Goal: Check status: Check status

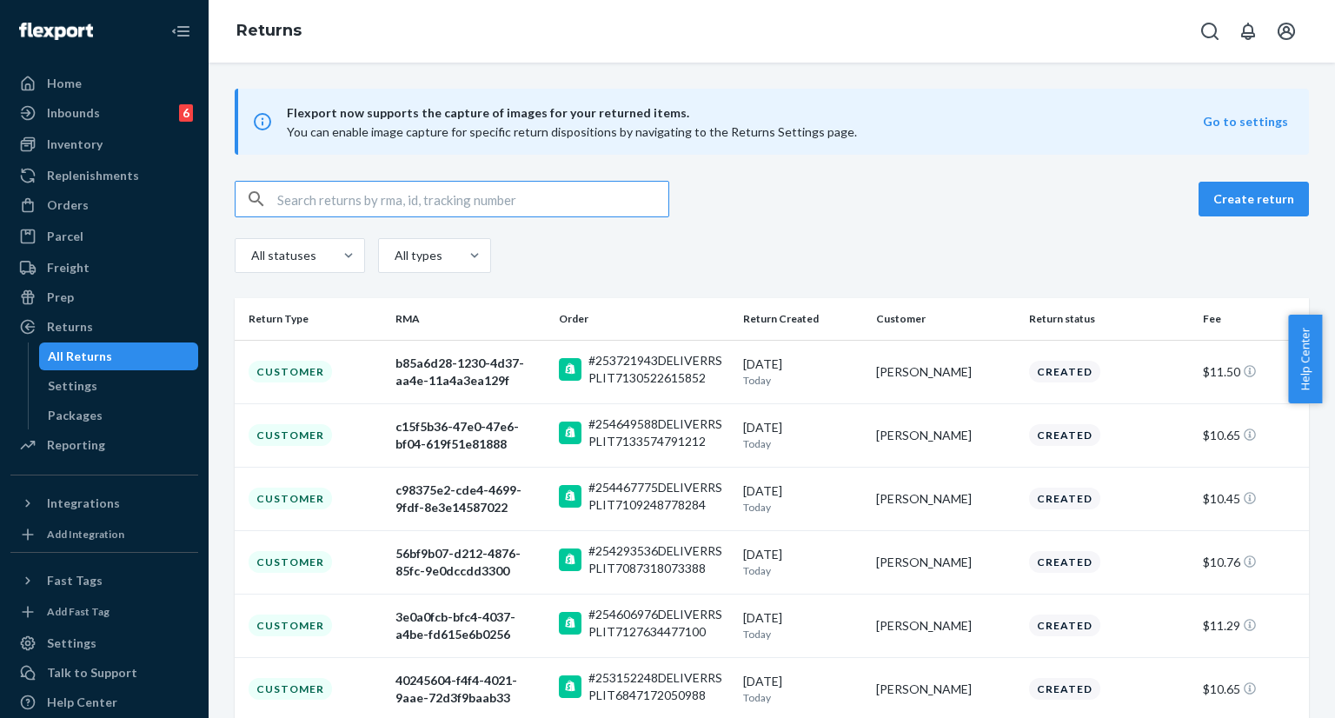
click at [488, 202] on input "text" at bounding box center [472, 199] width 391 height 35
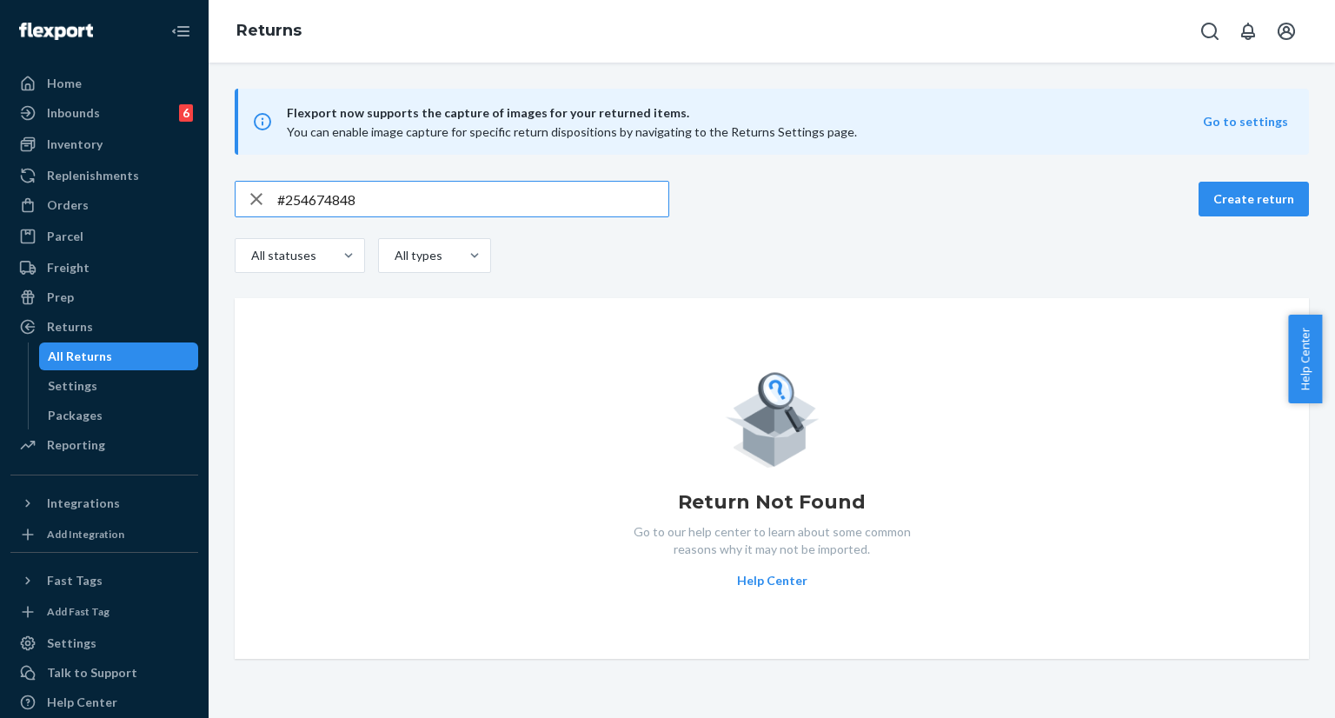
click at [371, 195] on input "#254674848" at bounding box center [472, 199] width 391 height 35
paste input "[EMAIL_ADDRESS][DOMAIN_NAME]"
type input "[EMAIL_ADDRESS][DOMAIN_NAME]"
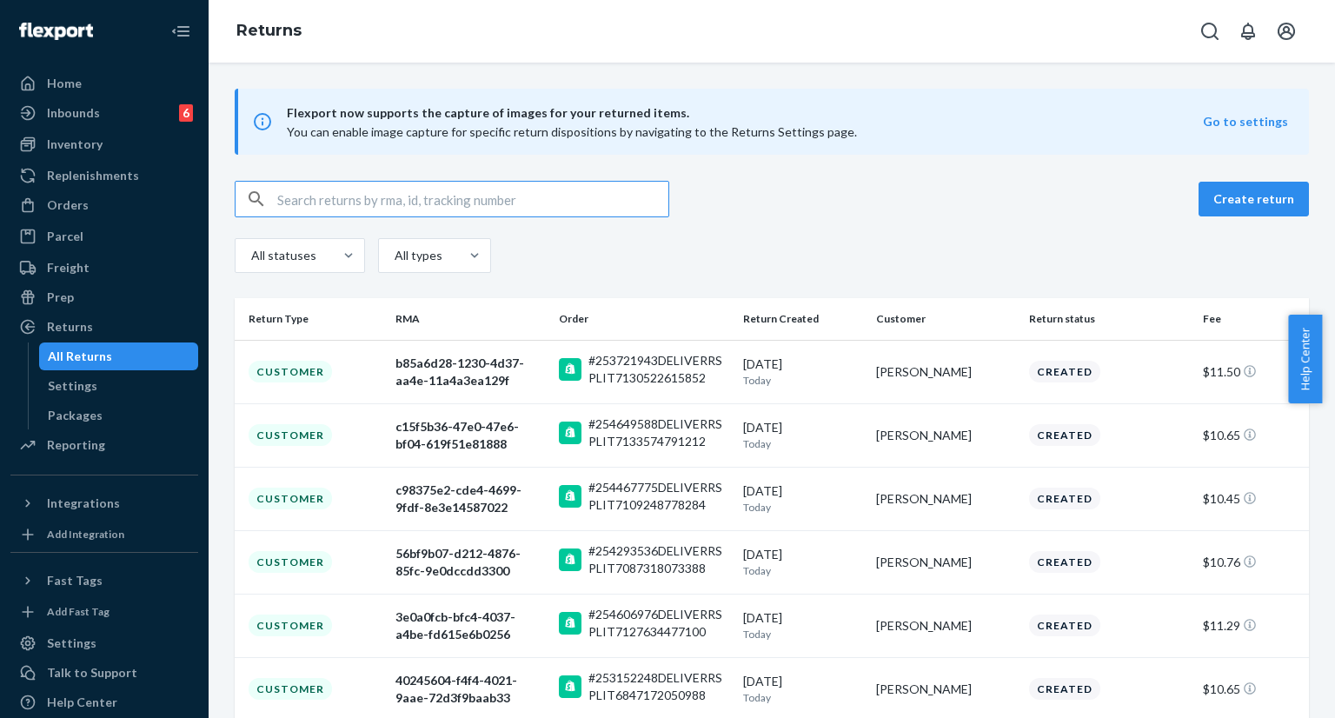
click at [400, 205] on input "text" at bounding box center [472, 199] width 391 height 35
type input "[EMAIL_ADDRESS][DOMAIN_NAME]"
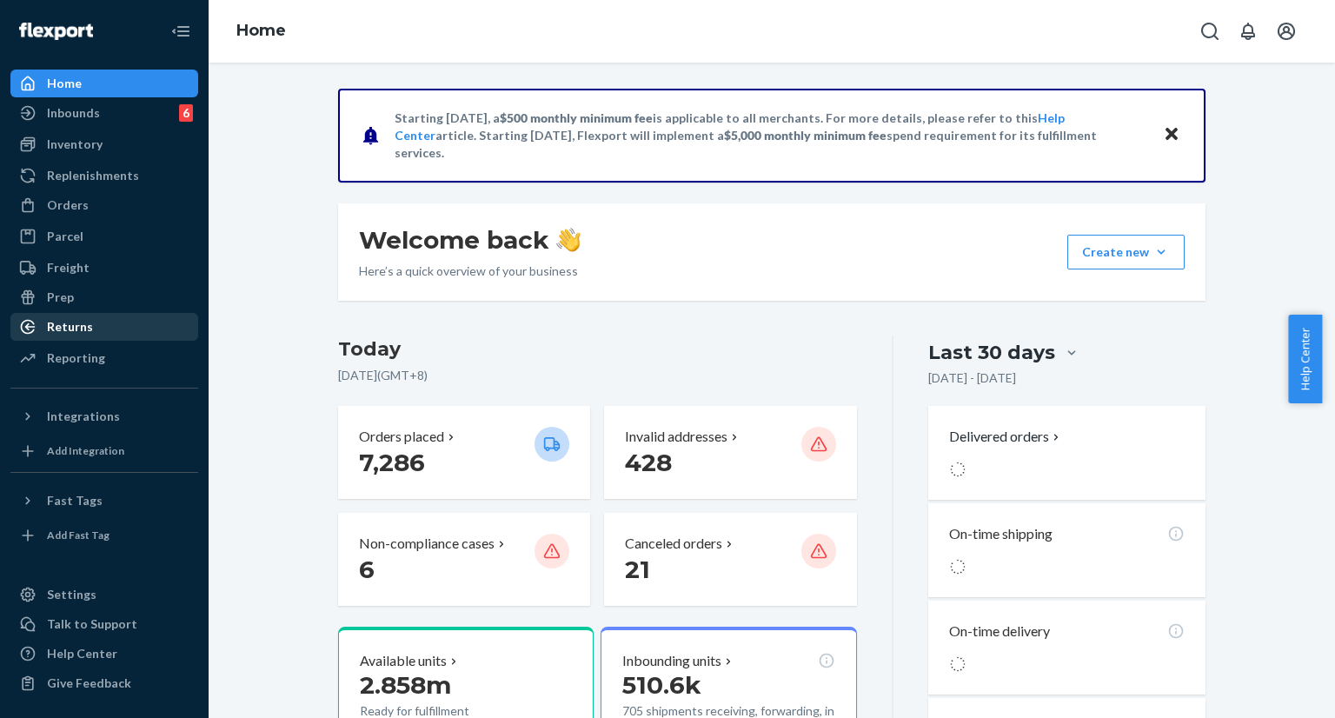
click at [100, 322] on div "Returns" at bounding box center [104, 327] width 184 height 24
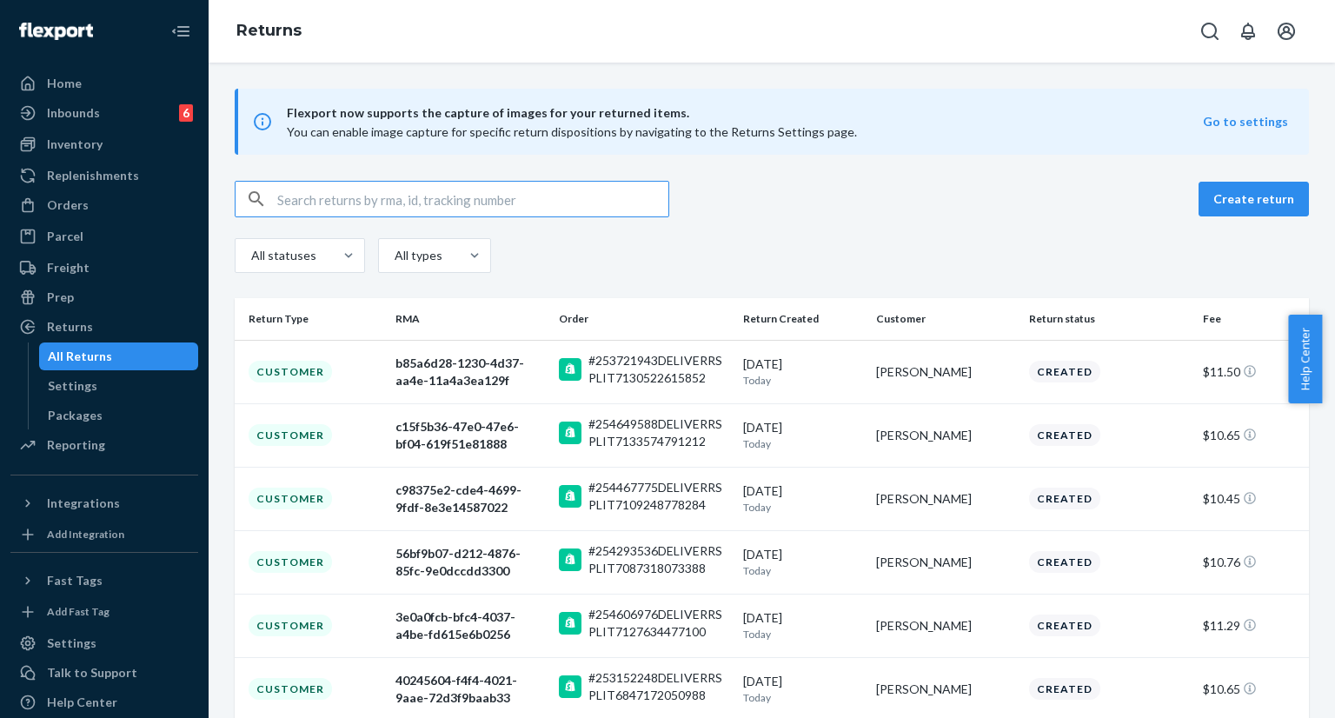
click at [422, 195] on input "text" at bounding box center [472, 199] width 391 height 35
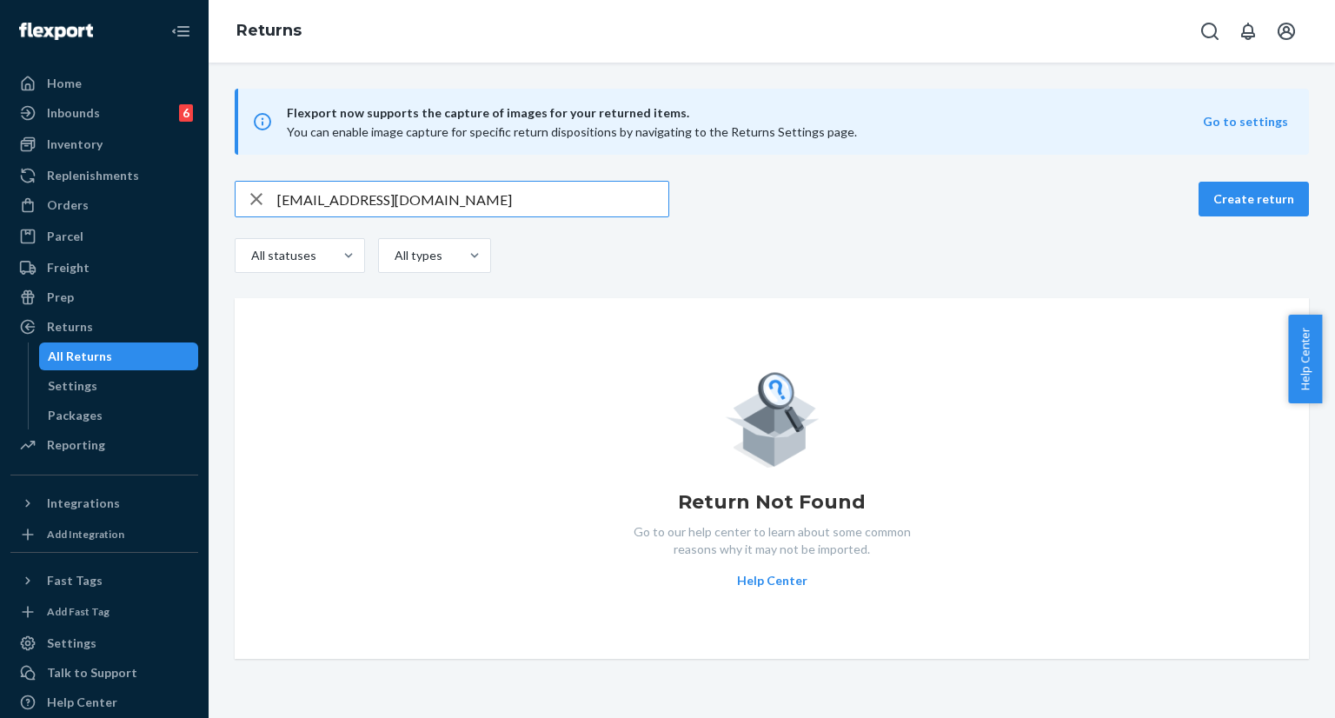
click at [405, 204] on input "[EMAIL_ADDRESS][DOMAIN_NAME]" at bounding box center [472, 199] width 391 height 35
paste input "#254674848"
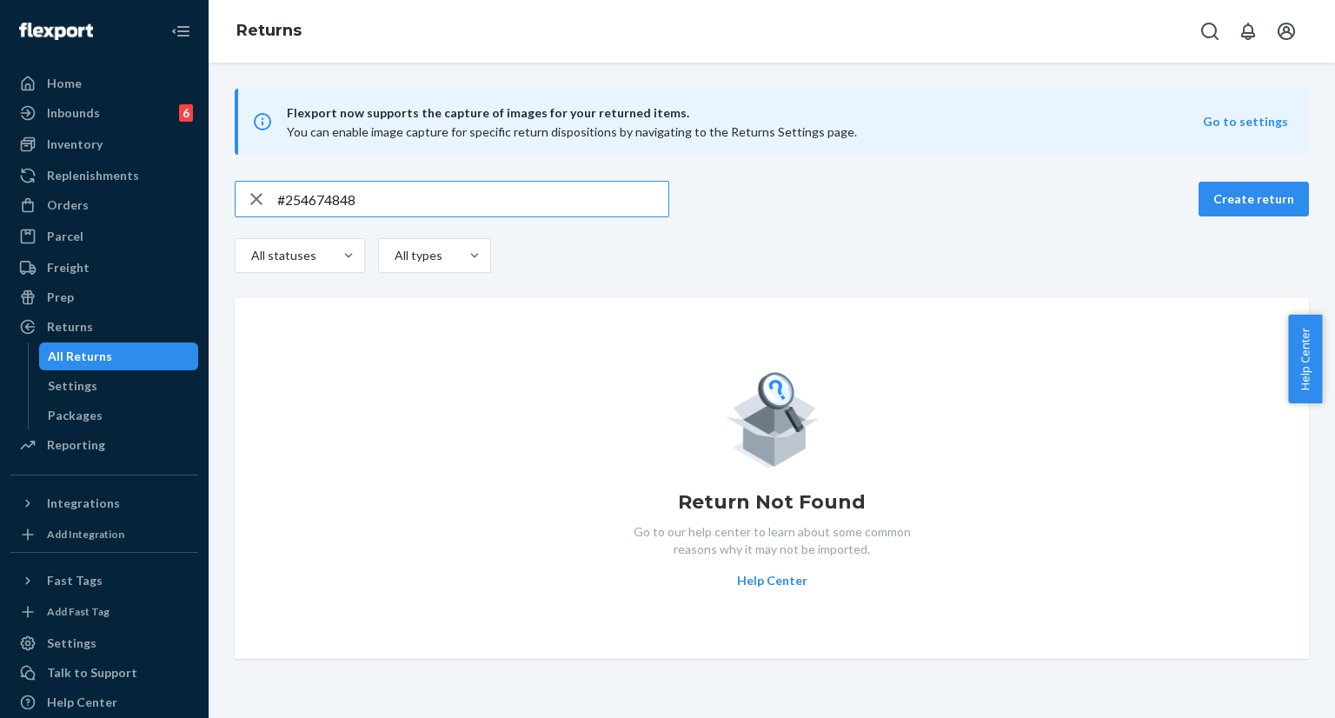
click at [393, 195] on input "#254674848" at bounding box center [472, 199] width 391 height 35
paste input "9434636106023302164461"
click at [470, 206] on input "9434636106023302164461" at bounding box center [472, 199] width 391 height 35
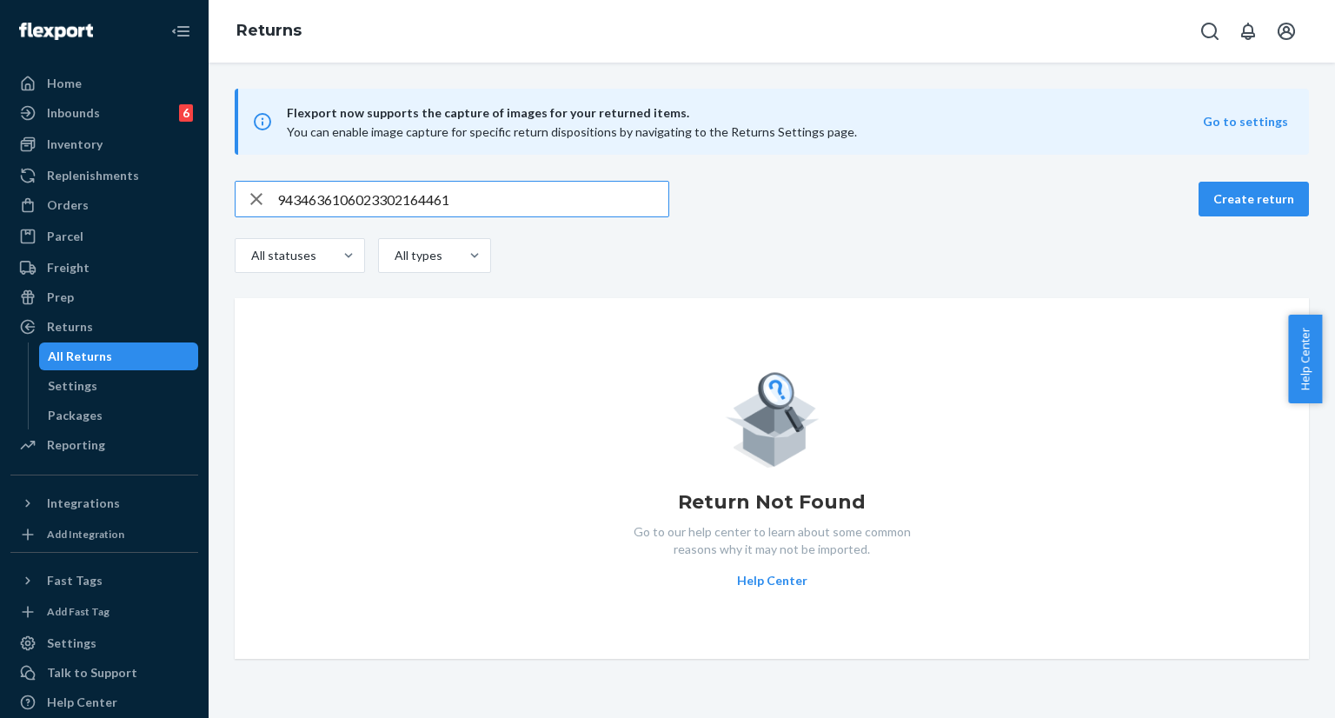
click at [470, 206] on input "9434636106023302164461" at bounding box center [472, 199] width 391 height 35
paste input "text"
type input "9434636106023302164461"
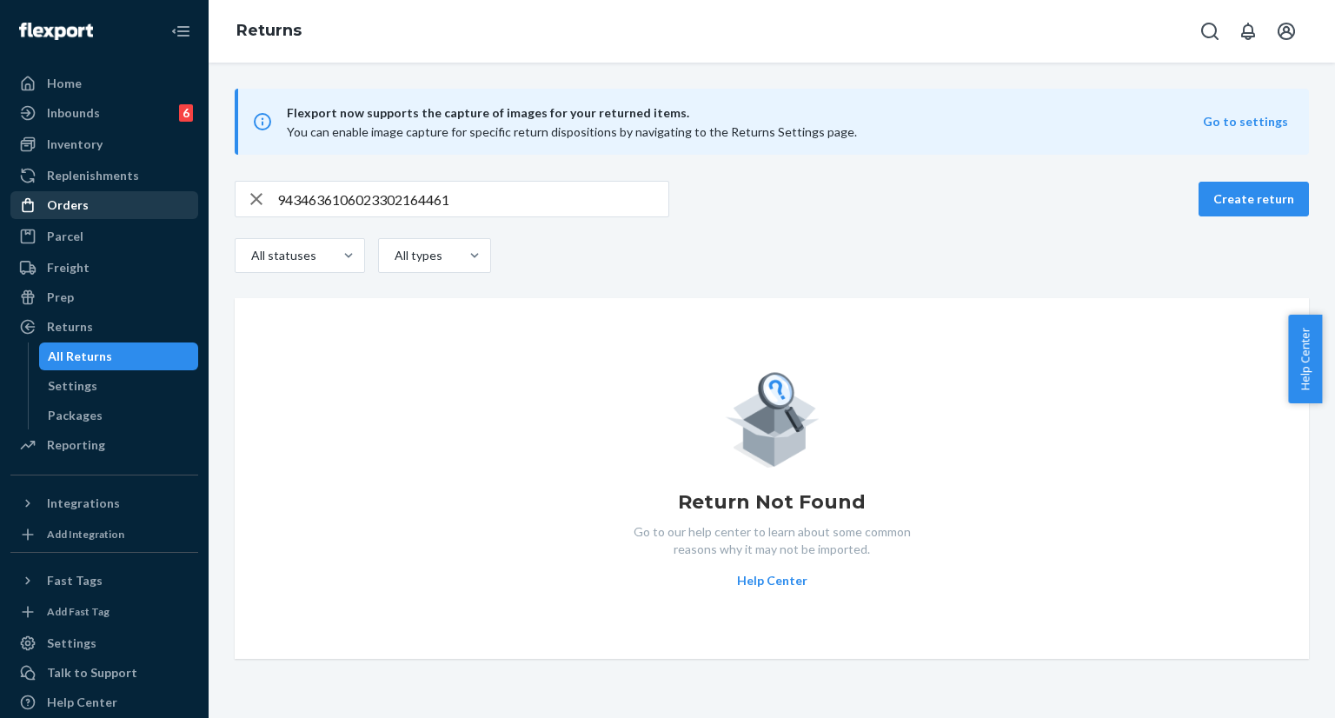
click at [103, 207] on div "Orders" at bounding box center [104, 205] width 184 height 24
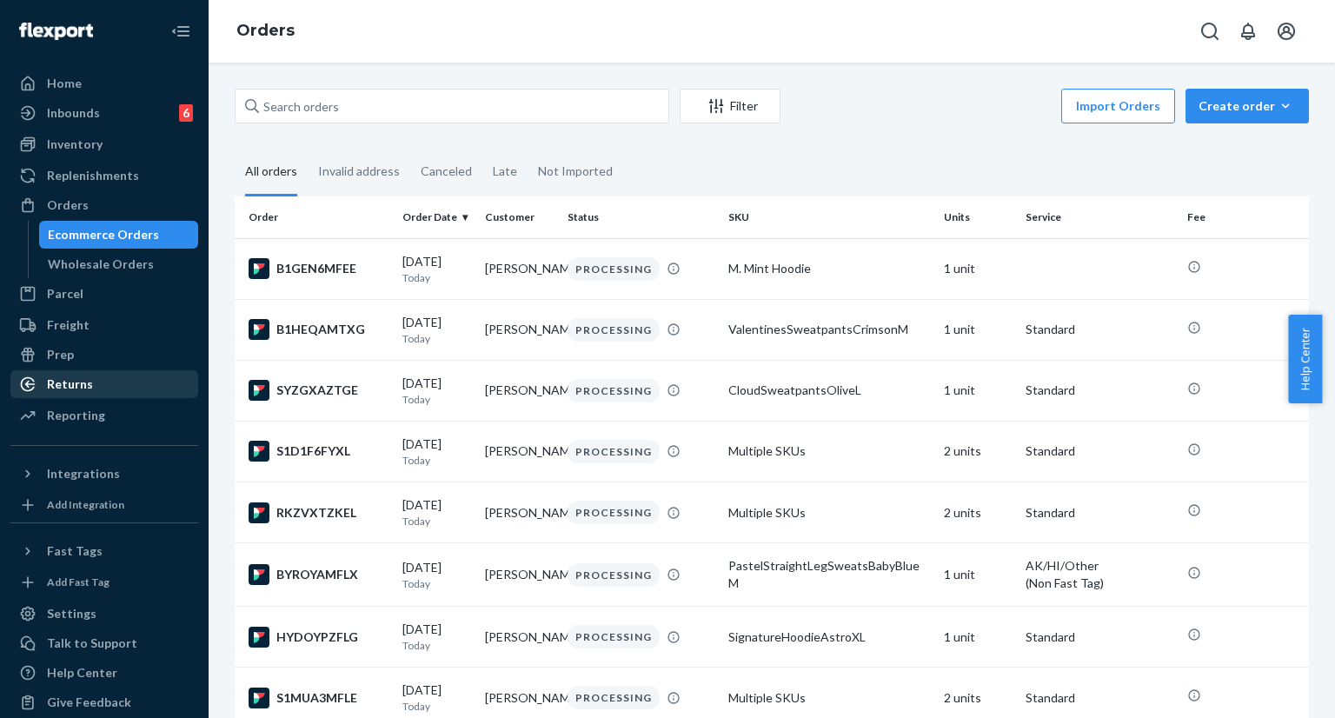
click at [76, 388] on div "Returns" at bounding box center [70, 383] width 46 height 17
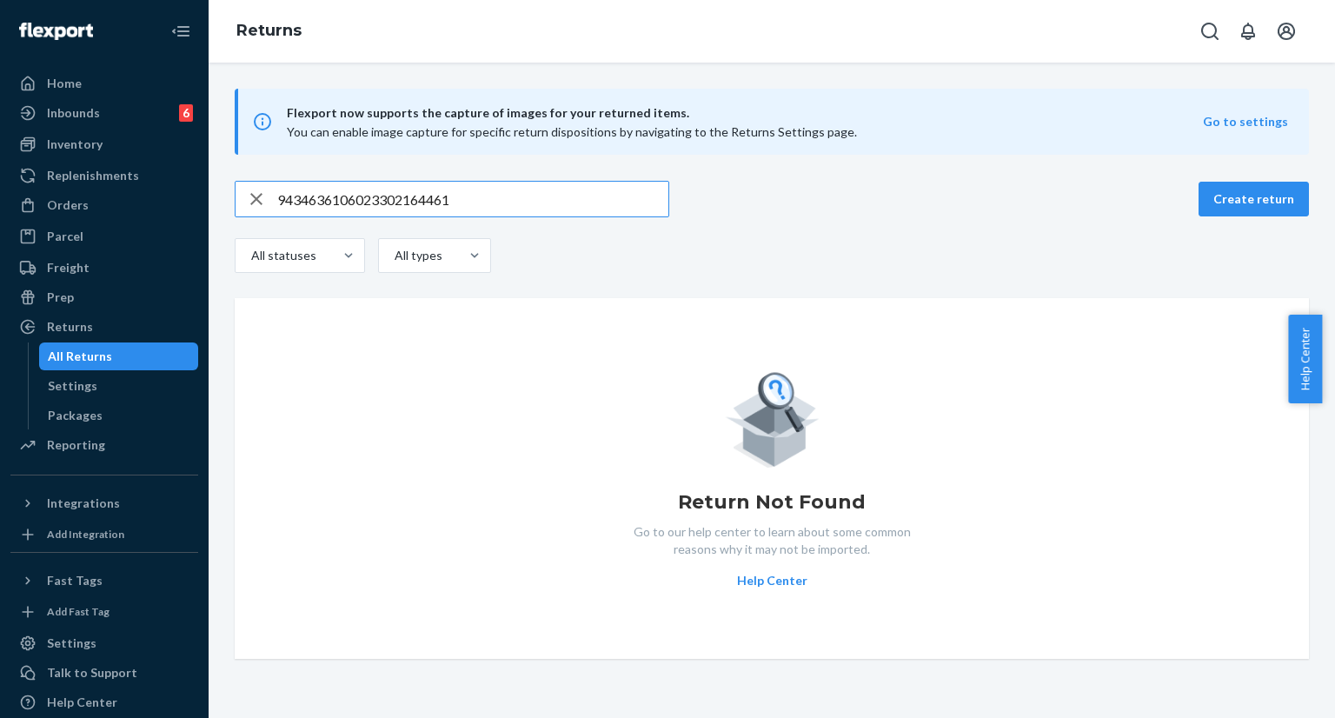
click at [513, 200] on input "9434636106023302164461" at bounding box center [472, 199] width 391 height 35
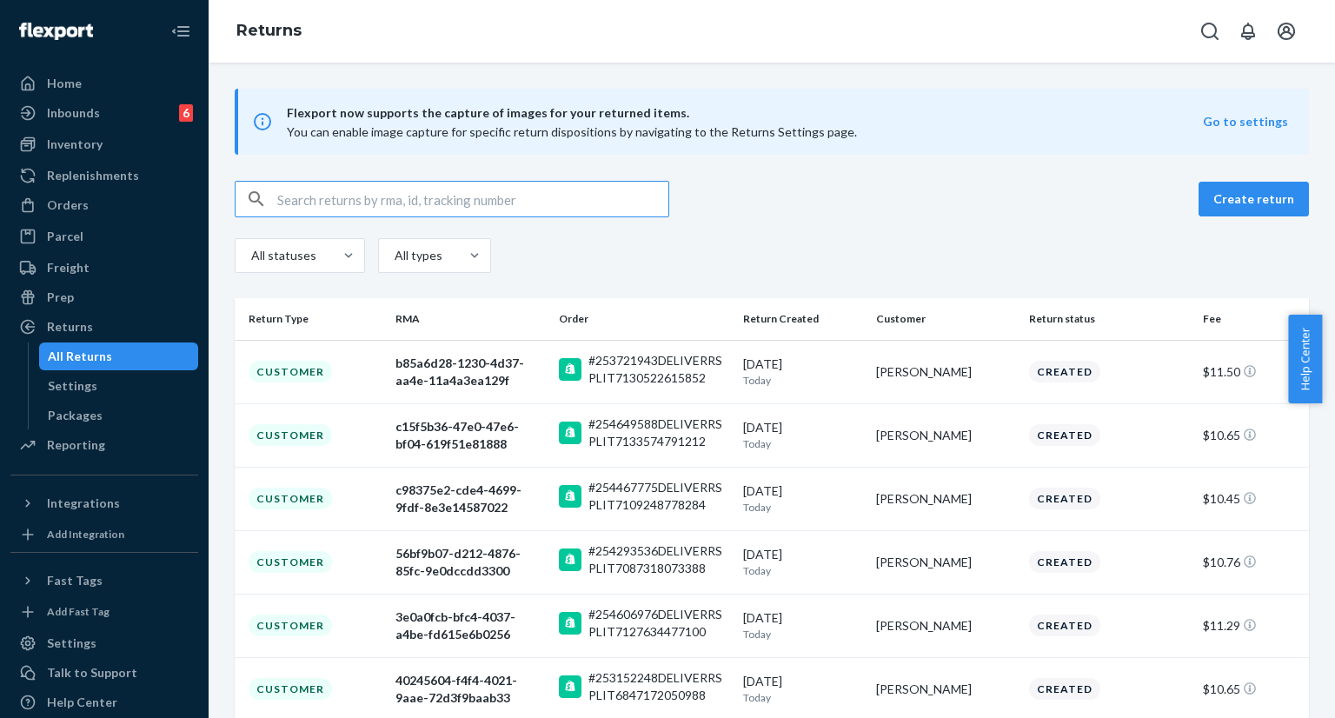
click at [496, 202] on input "text" at bounding box center [472, 199] width 391 height 35
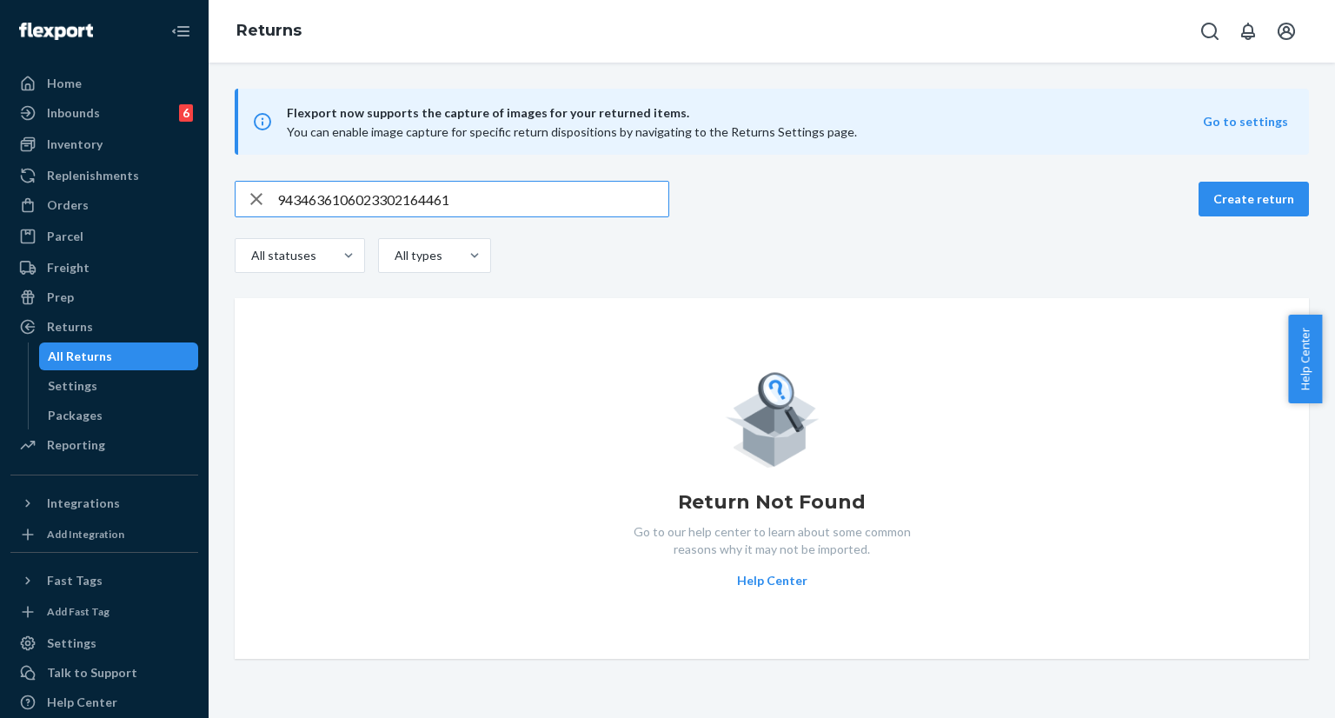
click at [475, 199] on input "9434636106023302164461" at bounding box center [472, 199] width 391 height 35
click at [474, 199] on input "9434636106023302164461" at bounding box center [472, 199] width 391 height 35
click at [473, 199] on input "9434636106023302164461" at bounding box center [472, 199] width 391 height 35
click at [471, 200] on input "9434636106023302164461" at bounding box center [472, 199] width 391 height 35
paste input "#254674848"
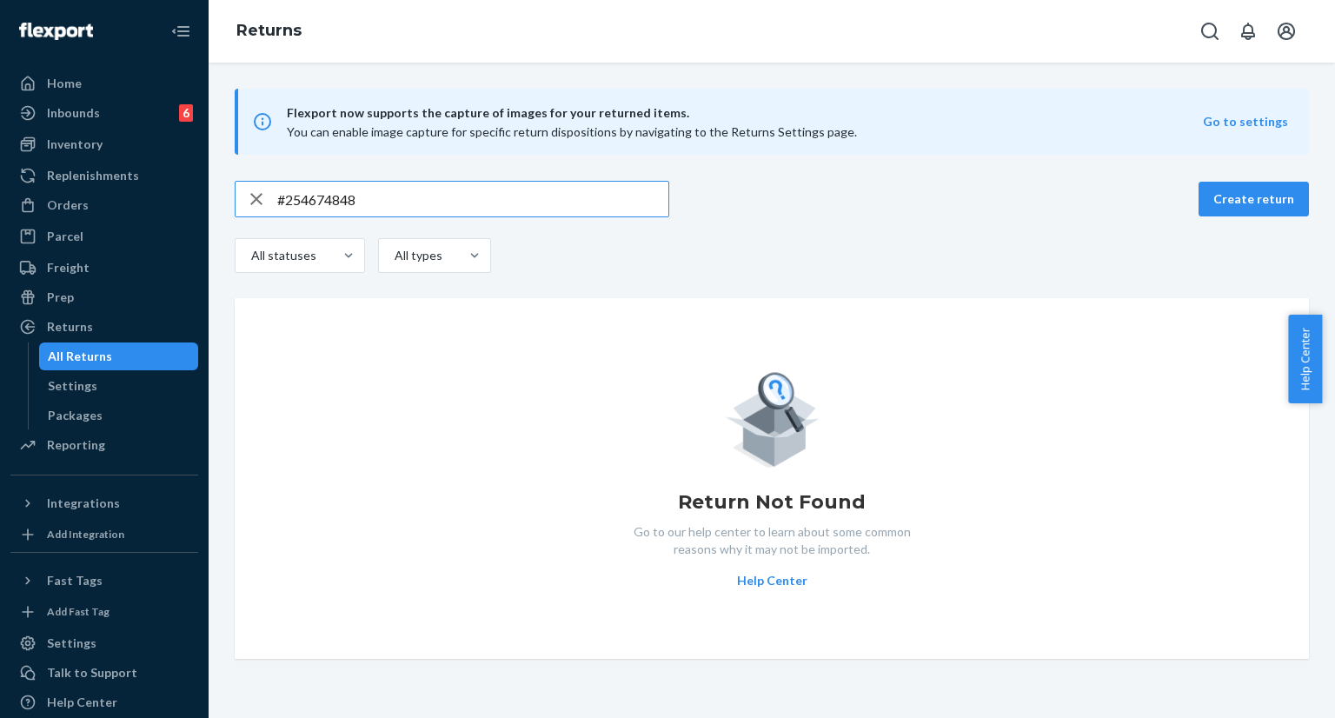
click at [419, 201] on input "#254674848" at bounding box center [472, 199] width 391 height 35
paste input "[EMAIL_ADDRESS][DOMAIN_NAME]"
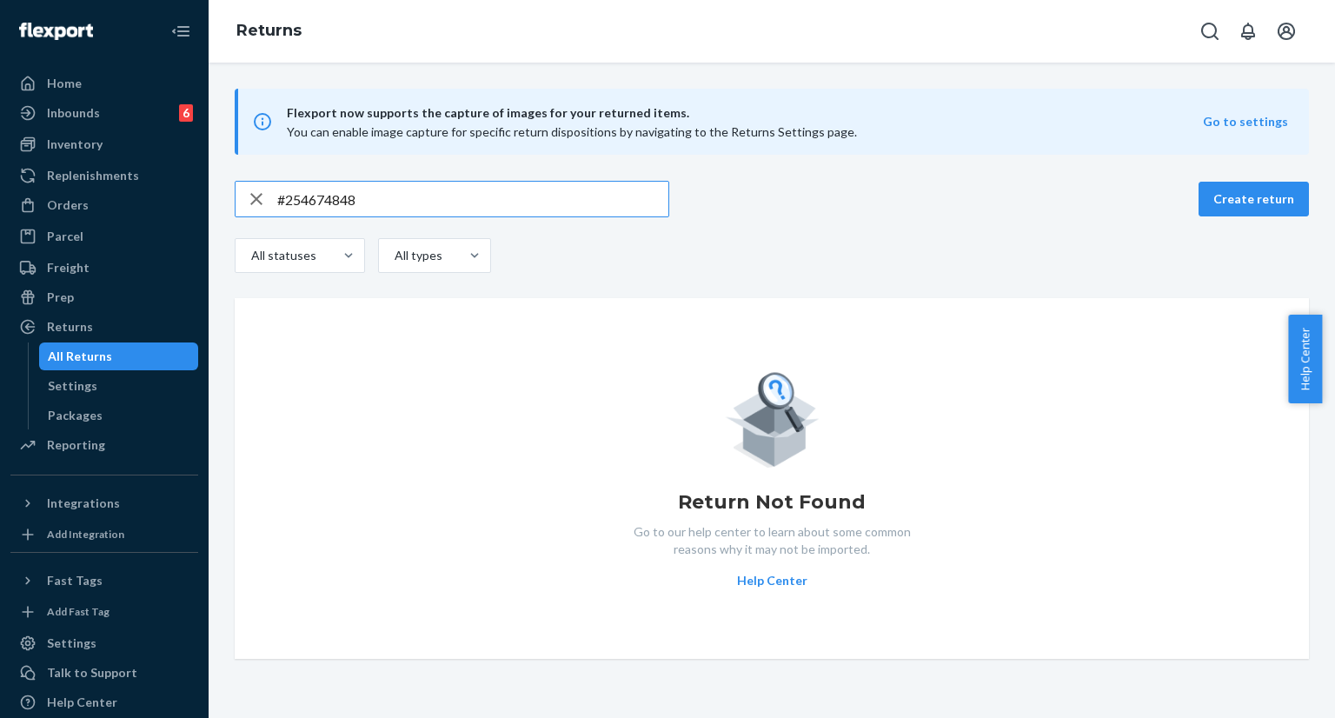
type input "[EMAIL_ADDRESS][DOMAIN_NAME]"
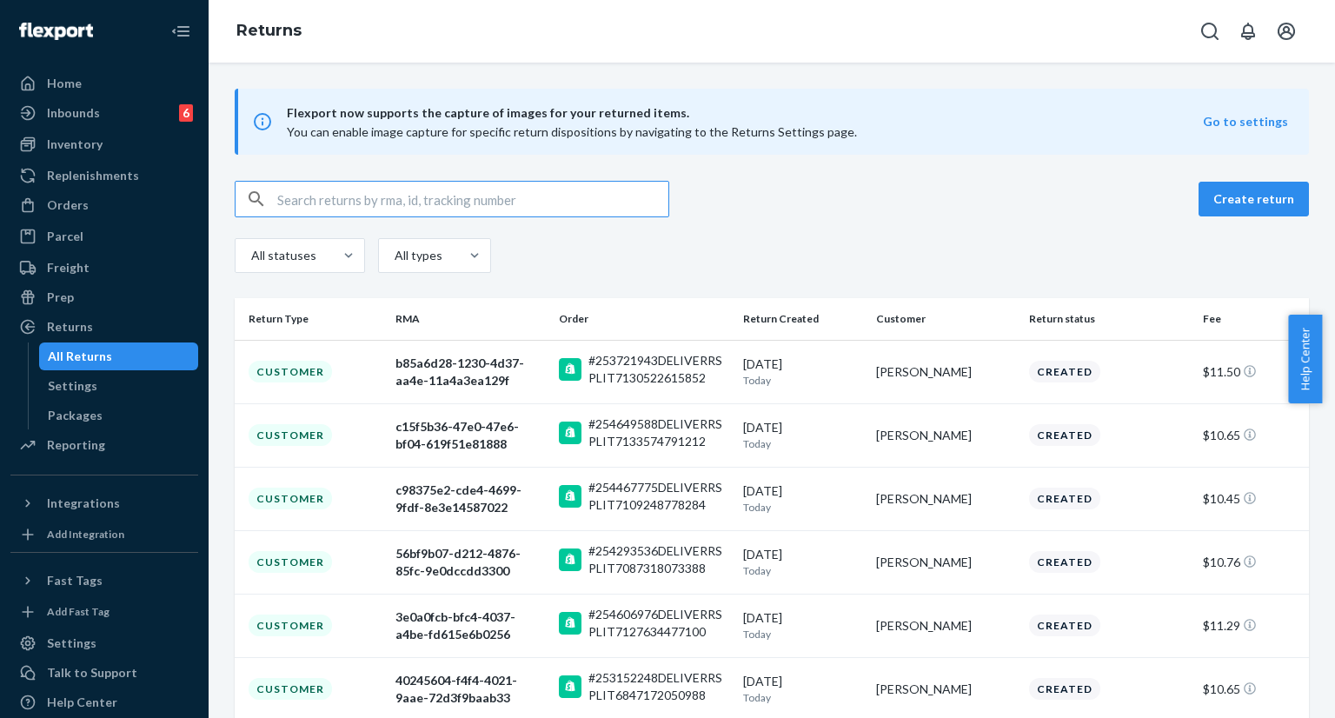
click at [539, 195] on input "text" at bounding box center [472, 199] width 391 height 35
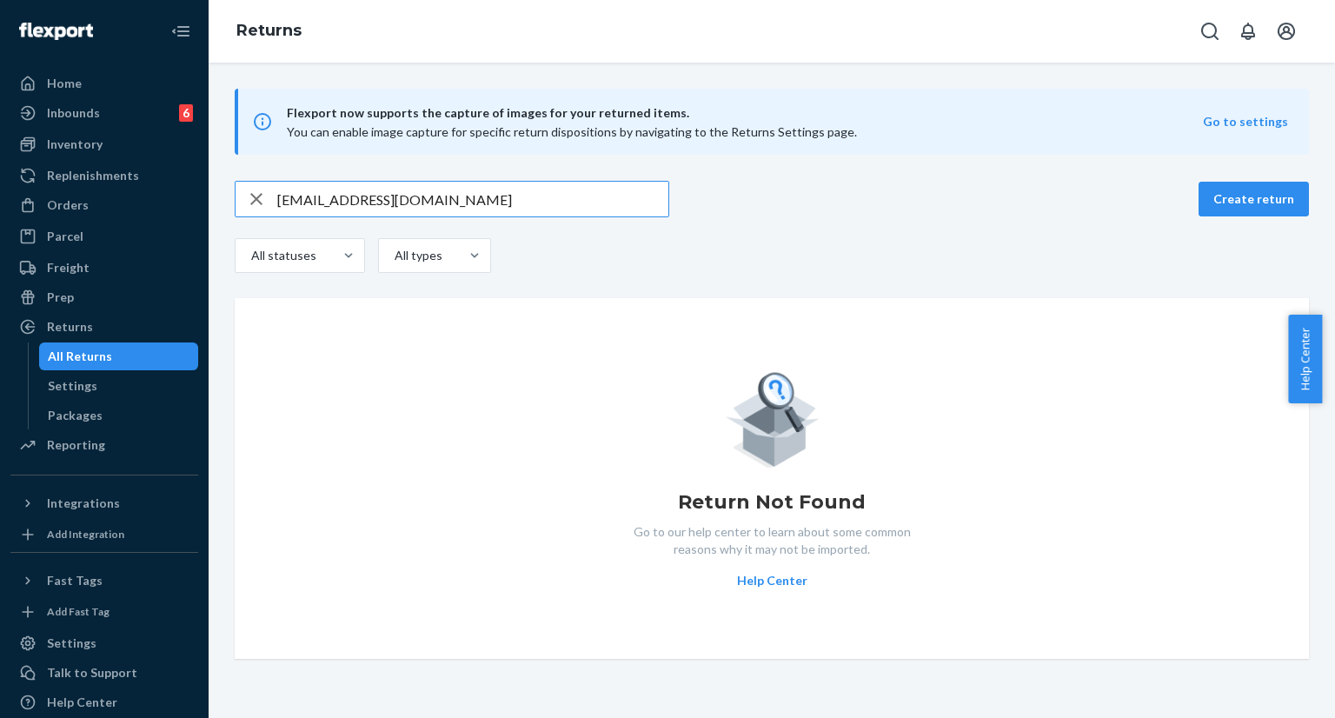
click at [394, 197] on input "[EMAIL_ADDRESS][DOMAIN_NAME]" at bounding box center [472, 199] width 391 height 35
click at [393, 197] on input "[EMAIL_ADDRESS][DOMAIN_NAME]" at bounding box center [472, 199] width 391 height 35
paste input "#254674848"
click at [379, 196] on input "#254674848" at bounding box center [472, 199] width 391 height 35
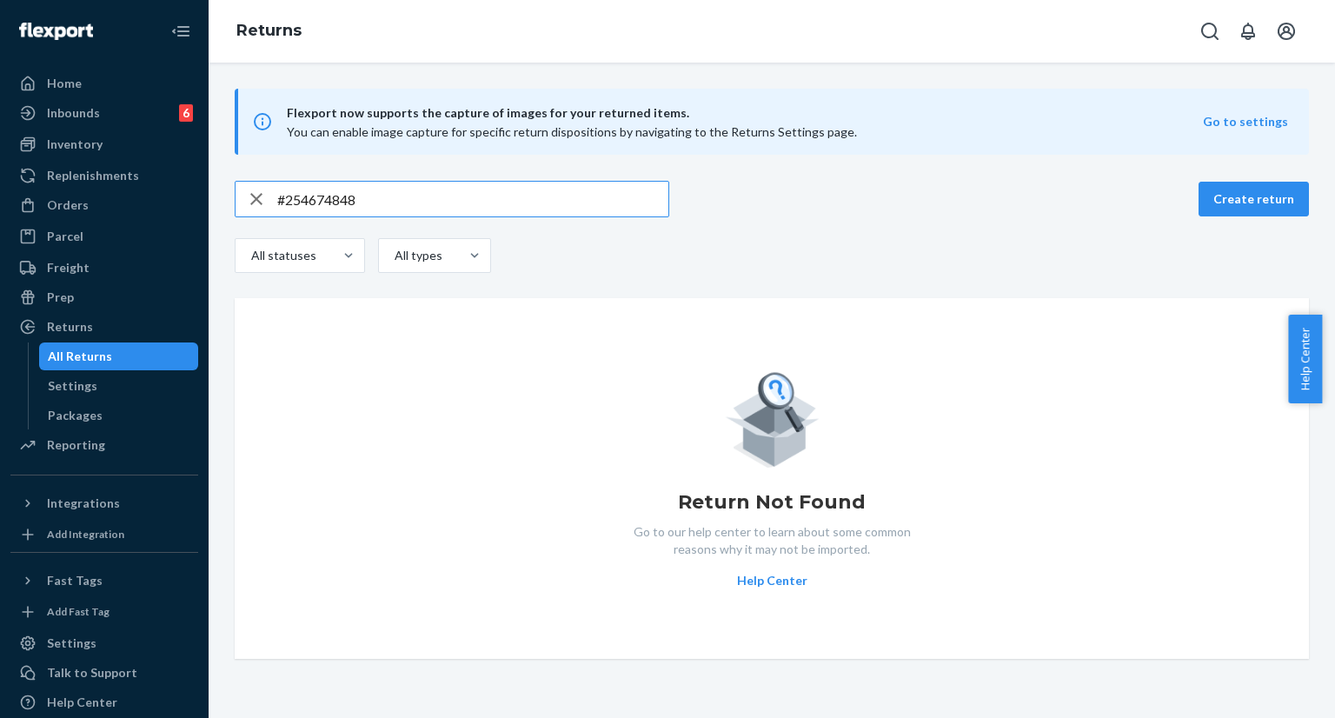
click at [379, 196] on input "#254674848" at bounding box center [472, 199] width 391 height 35
paste input "[EMAIL_ADDRESS][DOMAIN_NAME]"
type input "[EMAIL_ADDRESS][DOMAIN_NAME]"
